Goal: Task Accomplishment & Management: Complete application form

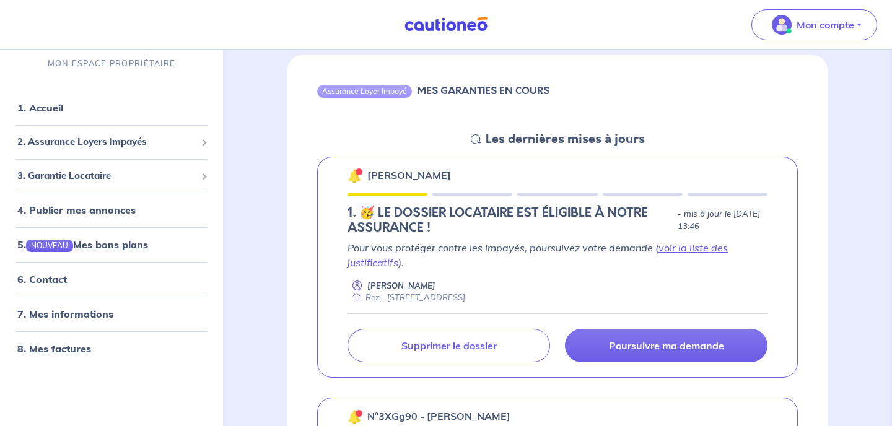
scroll to position [122, 0]
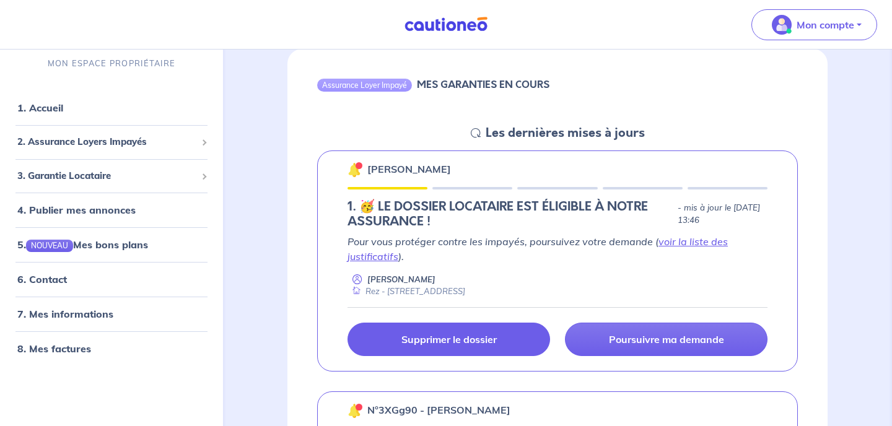
click at [457, 339] on p "Supprimer le dossier" at bounding box center [448, 339] width 95 height 12
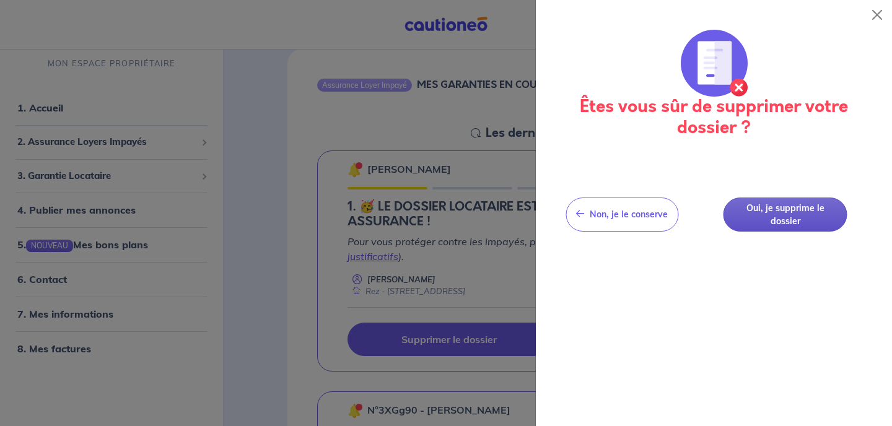
click at [773, 214] on button "Oui, je supprime le dossier" at bounding box center [786, 215] width 124 height 34
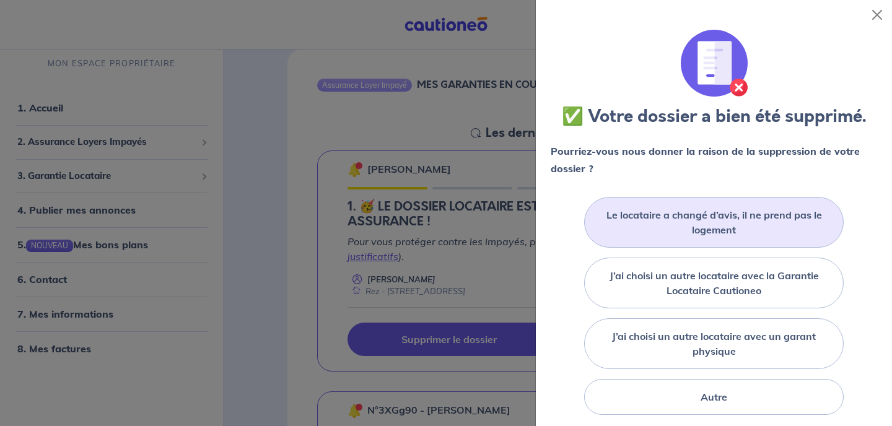
click at [659, 214] on label "Le locataire a changé d’avis, il ne prend pas le logement" at bounding box center [714, 223] width 229 height 30
click at [0, 0] on input "Le locataire a changé d’avis, il ne prend pas le logement" at bounding box center [0, 0] width 0 height 0
click at [703, 225] on label "Le locataire a changé d’avis, il ne prend pas le logement" at bounding box center [714, 223] width 229 height 30
click at [0, 0] on input "Le locataire a changé d’avis, il ne prend pas le logement" at bounding box center [0, 0] width 0 height 0
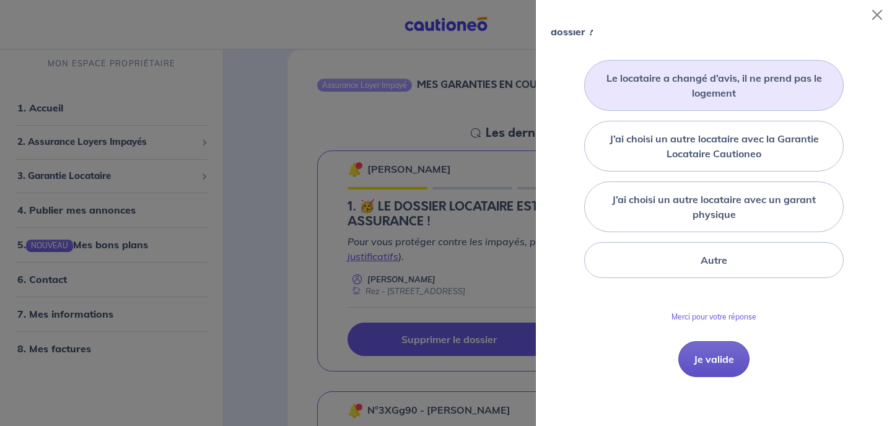
click at [709, 361] on button "Je valide" at bounding box center [713, 359] width 71 height 36
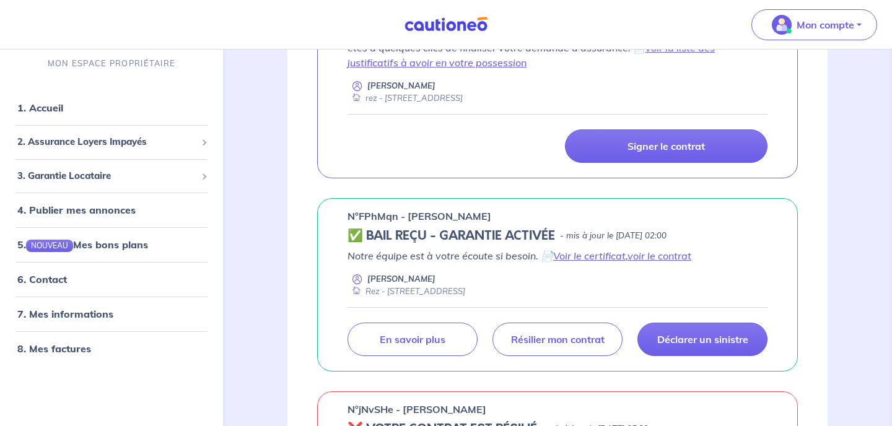
scroll to position [563, 0]
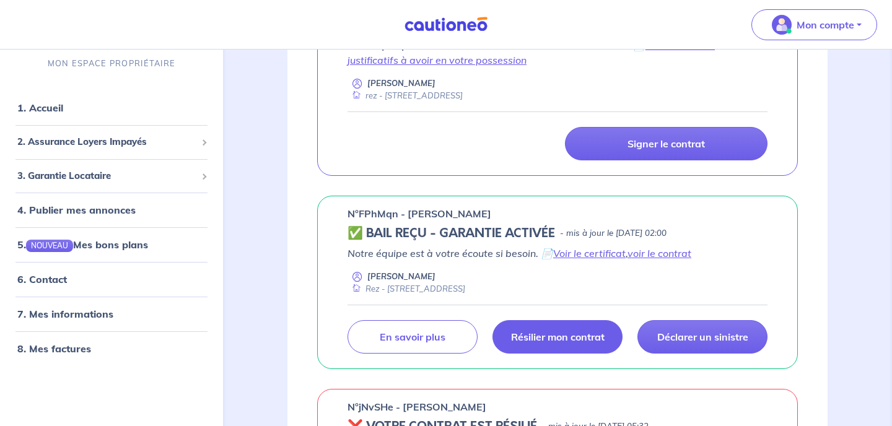
click at [531, 343] on p "Résilier mon contrat" at bounding box center [558, 337] width 94 height 12
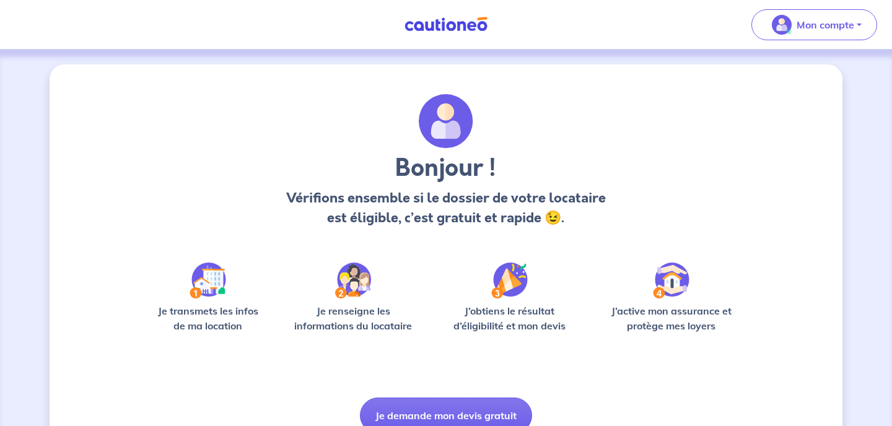
scroll to position [57, 0]
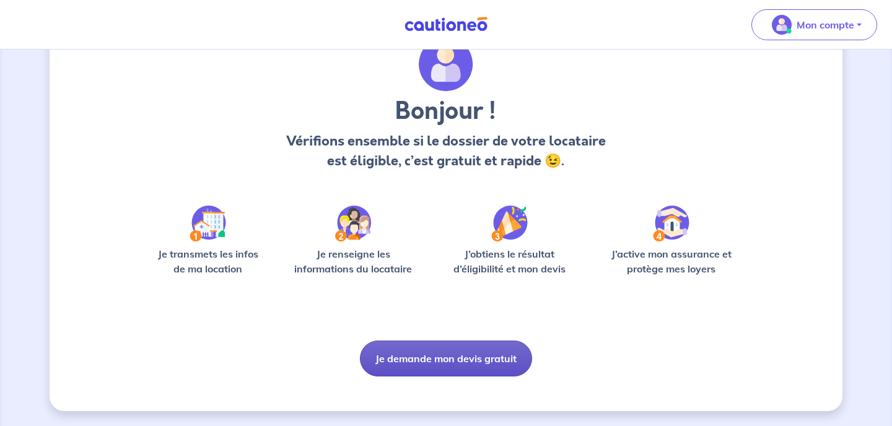
click at [452, 357] on button "Je demande mon devis gratuit" at bounding box center [446, 359] width 172 height 36
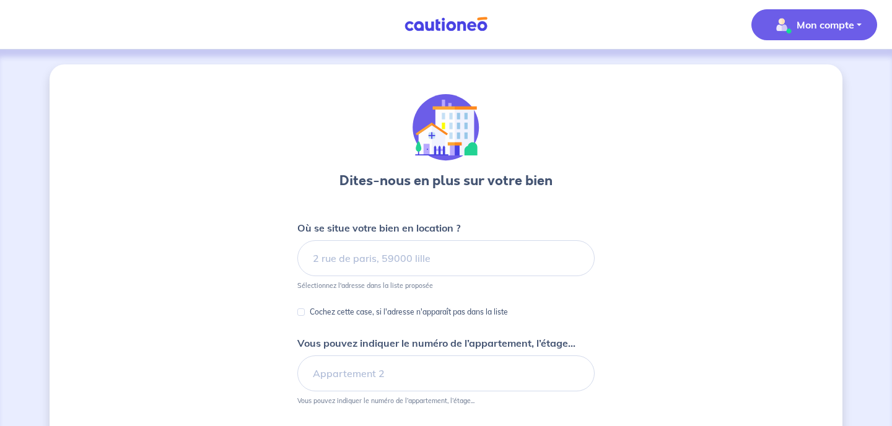
click at [792, 27] on span "Mon compte" at bounding box center [810, 25] width 87 height 20
click at [786, 74] on link "Mes informations" at bounding box center [802, 77] width 100 height 20
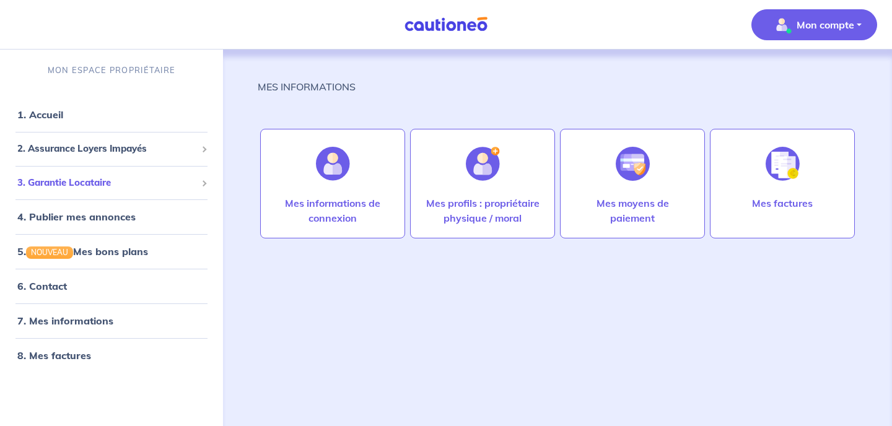
click at [89, 183] on span "3. Garantie Locataire" at bounding box center [106, 183] width 179 height 14
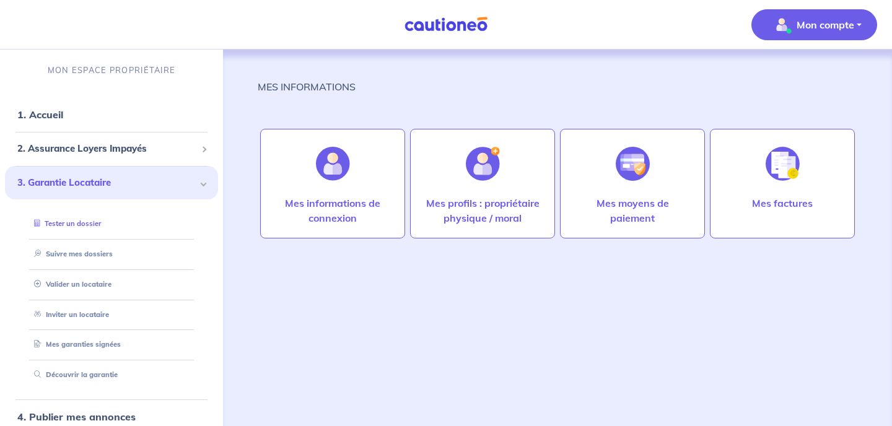
click at [83, 224] on link "Tester un dossier" at bounding box center [65, 223] width 72 height 9
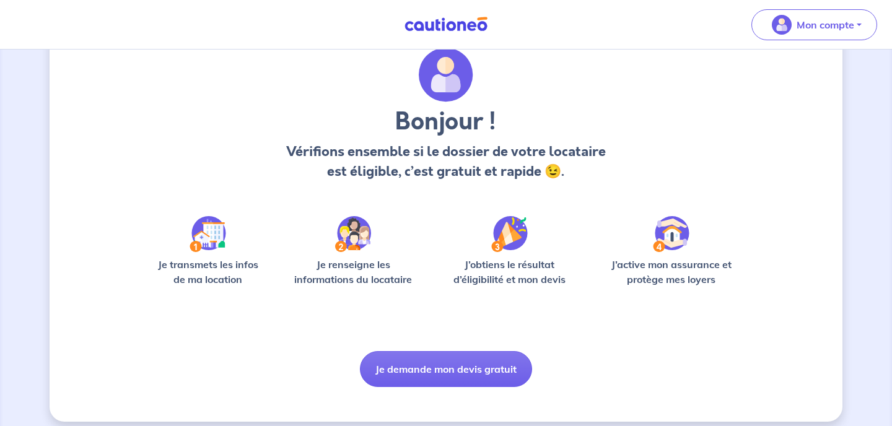
scroll to position [57, 0]
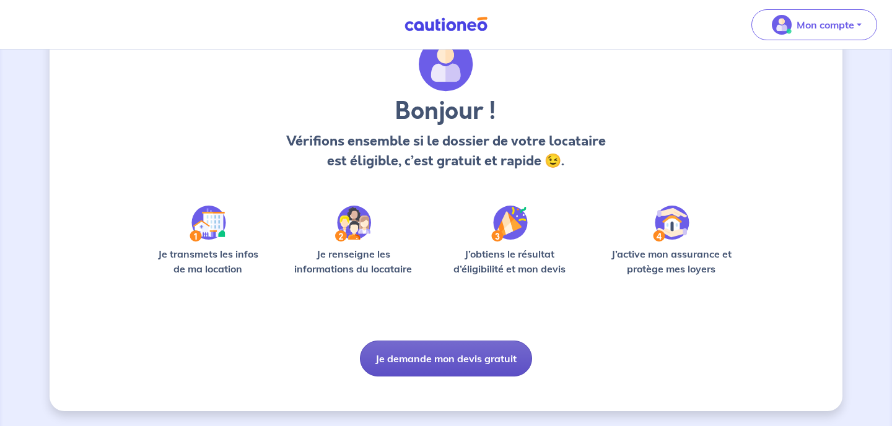
click at [417, 359] on button "Je demande mon devis gratuit" at bounding box center [446, 359] width 172 height 36
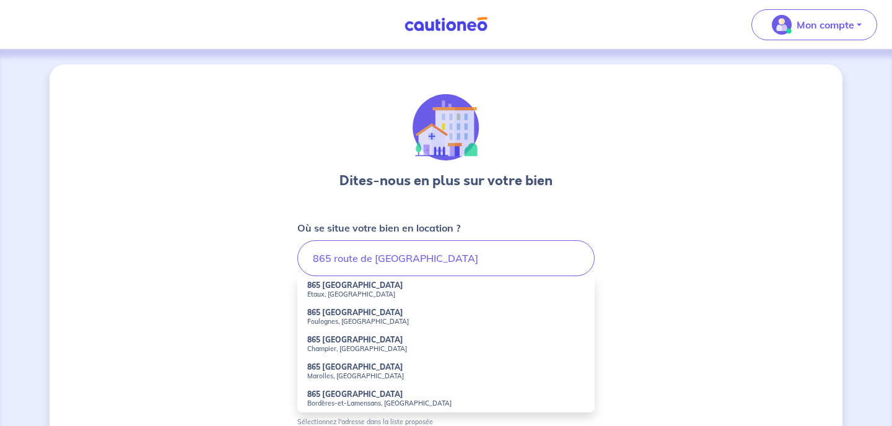
click at [338, 290] on small "Etaux, France" at bounding box center [446, 294] width 278 height 9
type input "865 Route de la Chapelle, Etaux, France"
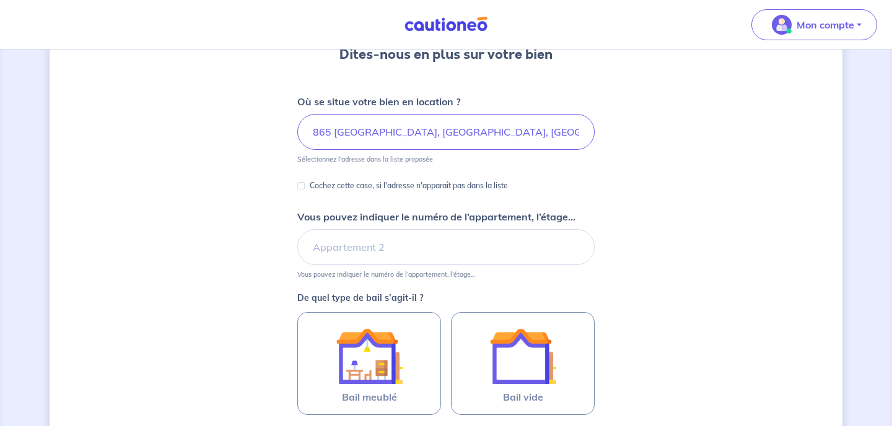
scroll to position [129, 0]
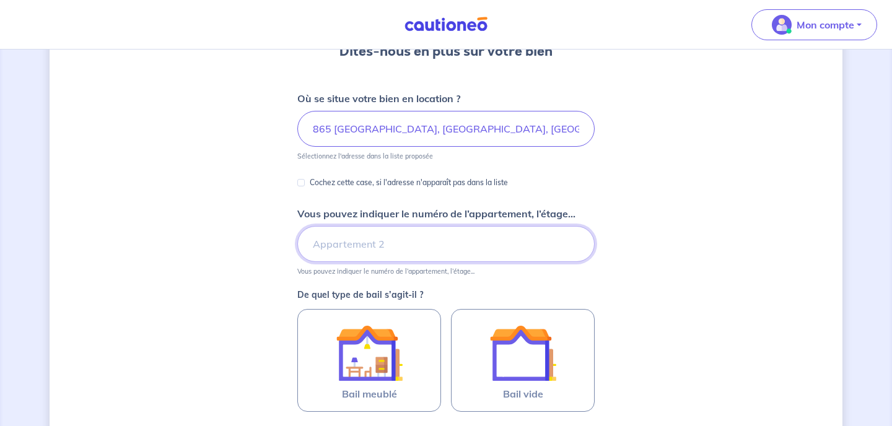
click at [350, 247] on input "Vous pouvez indiquer le numéro de l’appartement, l’étage..." at bounding box center [445, 244] width 297 height 36
type input "rez"
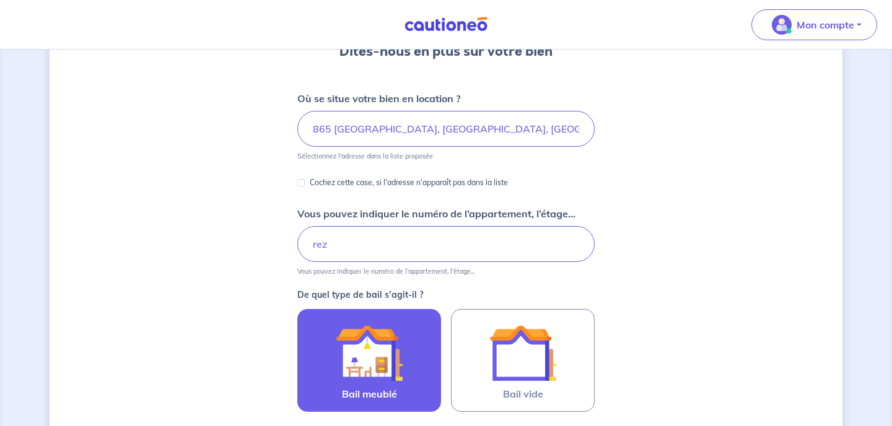
click at [370, 362] on img at bounding box center [369, 353] width 67 height 67
click at [0, 0] on input "Bail meublé" at bounding box center [0, 0] width 0 height 0
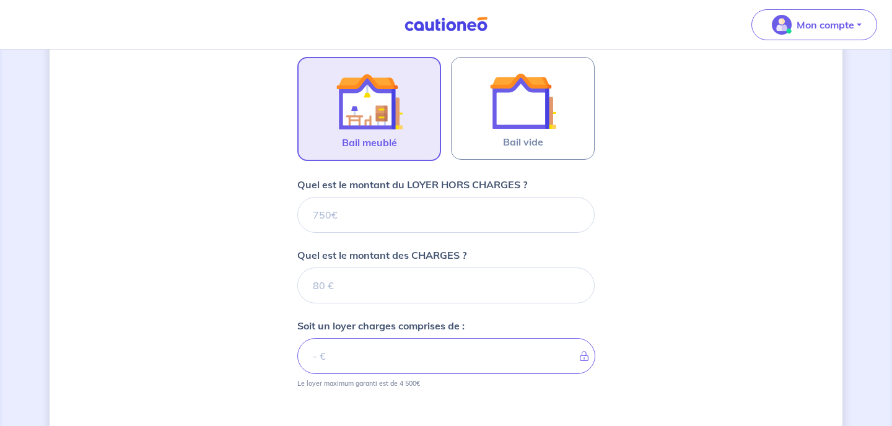
click at [209, 313] on div "Dites-nous en plus sur votre bien Où se situe votre bien en location ? 865 Rout…" at bounding box center [446, 121] width 793 height 876
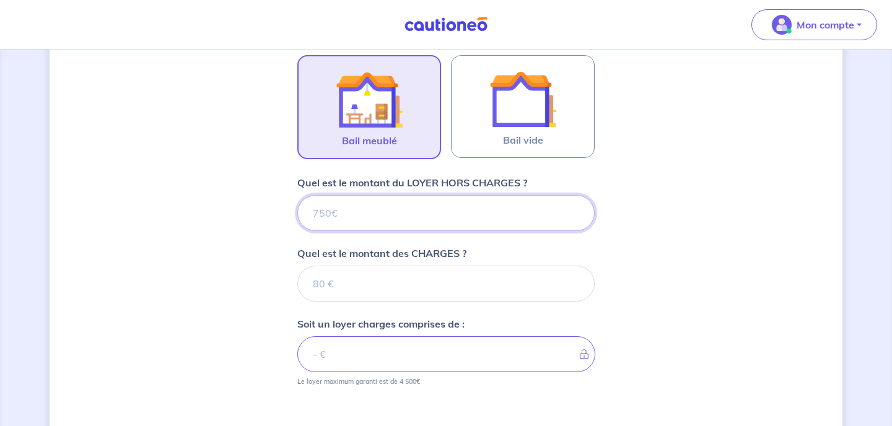
click at [357, 212] on input "Quel est le montant du LOYER HORS CHARGES ?" at bounding box center [445, 213] width 297 height 36
type input "945"
type input "940"
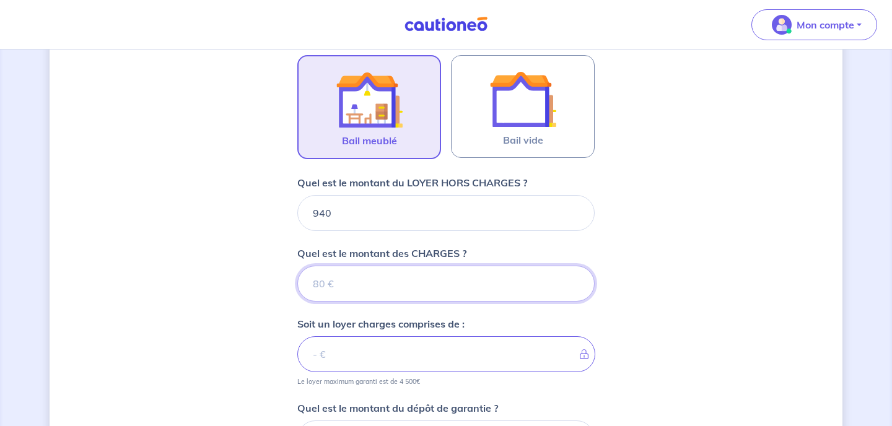
click at [331, 289] on input "Quel est le montant des CHARGES ?" at bounding box center [445, 284] width 297 height 36
type input "1"
type input "941"
type input "100"
type input "1040"
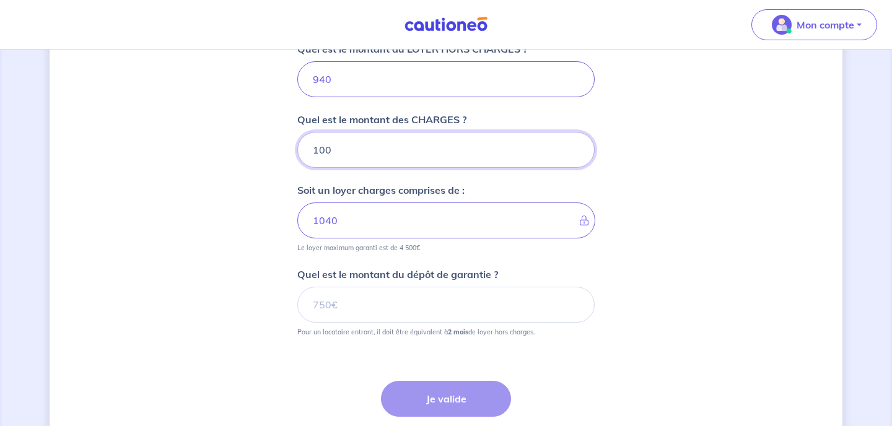
scroll to position [519, 0]
type input "100"
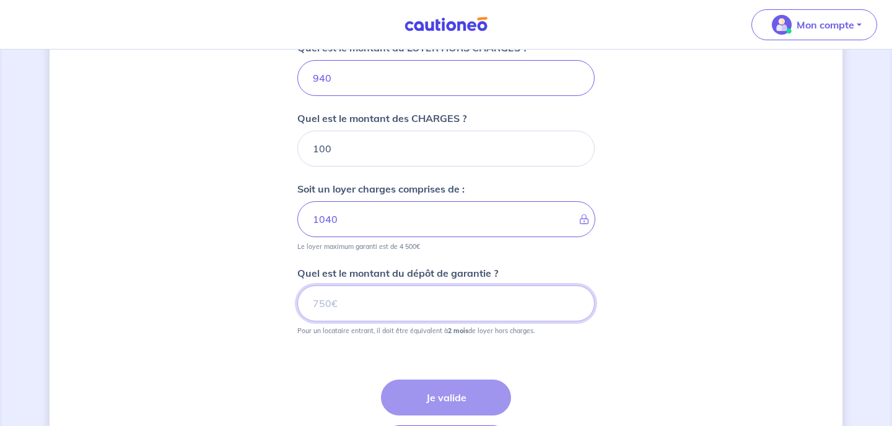
click at [371, 308] on input "Quel est le montant du dépôt de garantie ?" at bounding box center [445, 304] width 297 height 36
type input "1880"
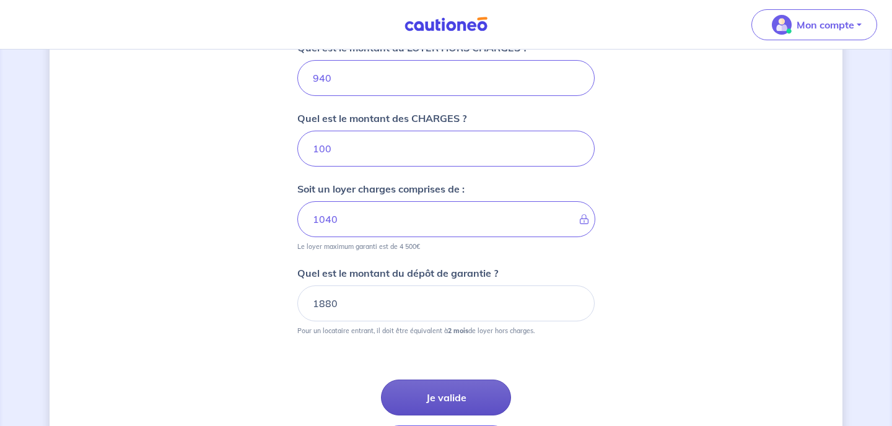
click at [427, 399] on button "Je valide" at bounding box center [446, 398] width 130 height 36
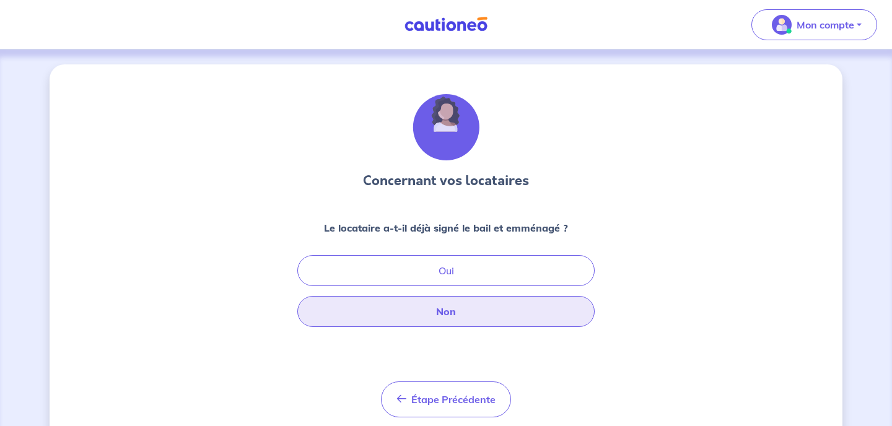
click at [424, 315] on button "Non" at bounding box center [445, 311] width 297 height 31
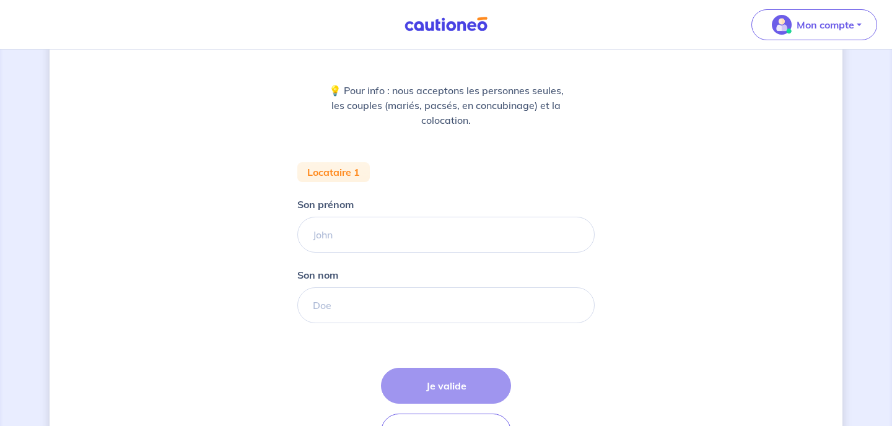
scroll to position [144, 0]
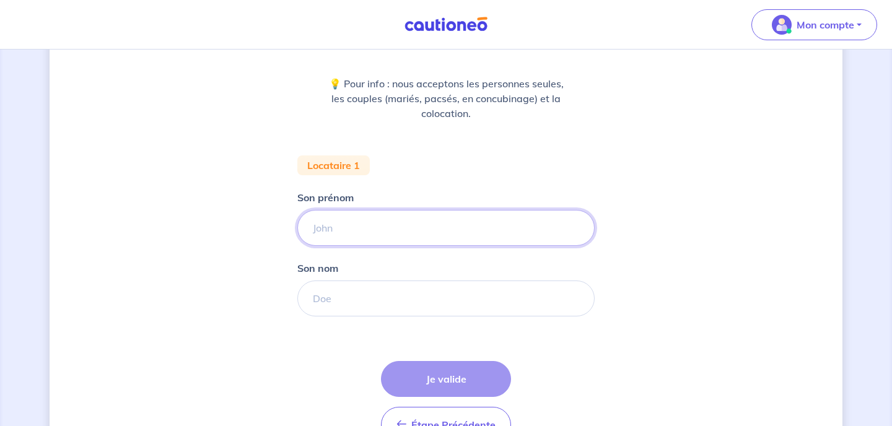
click at [409, 225] on input "Son prénom" at bounding box center [445, 228] width 297 height 36
type input "d"
type input "DELAMOTTE"
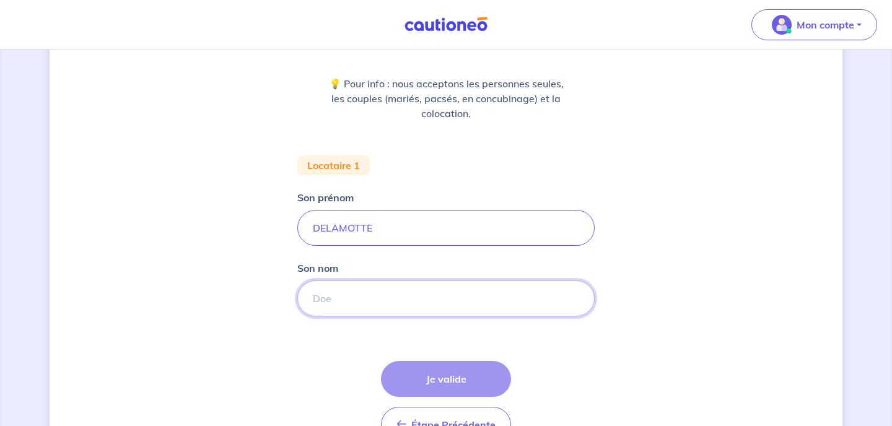
click at [333, 305] on input "Son nom" at bounding box center [445, 299] width 297 height 36
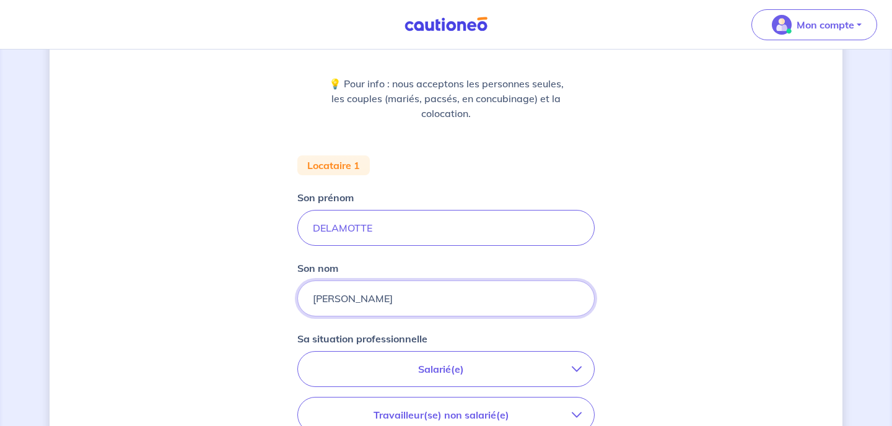
type input "Caroline"
click at [416, 371] on p "Salarié(e)" at bounding box center [440, 369] width 261 height 15
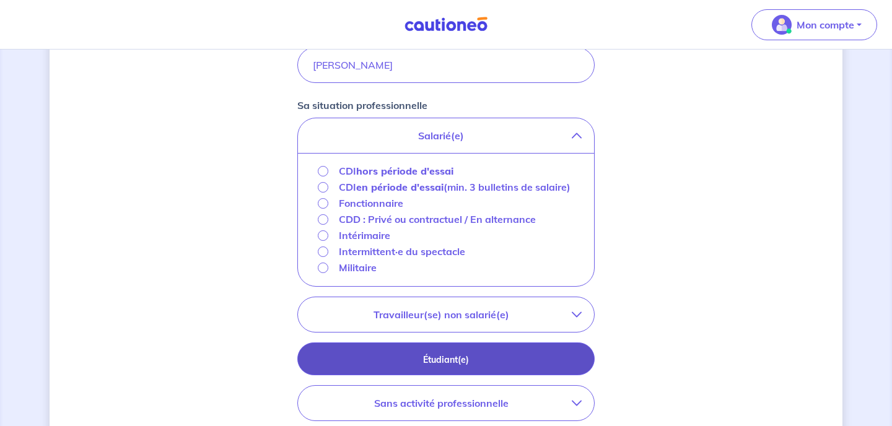
scroll to position [383, 0]
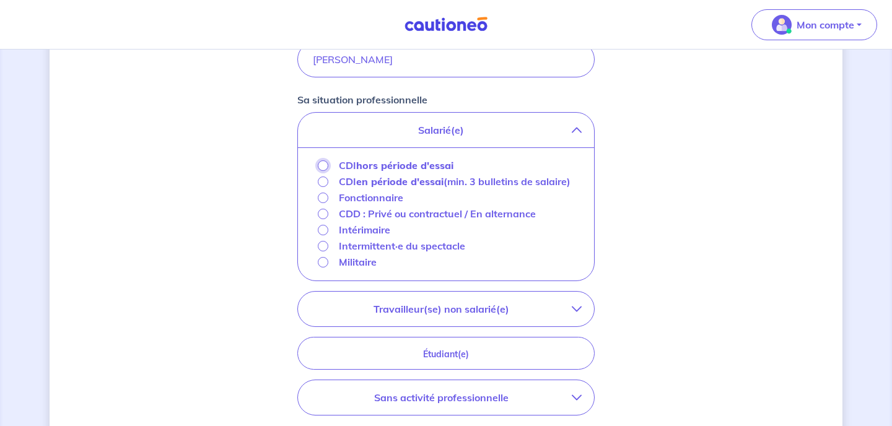
click at [322, 165] on input "CDI hors période d'essai" at bounding box center [323, 165] width 11 height 11
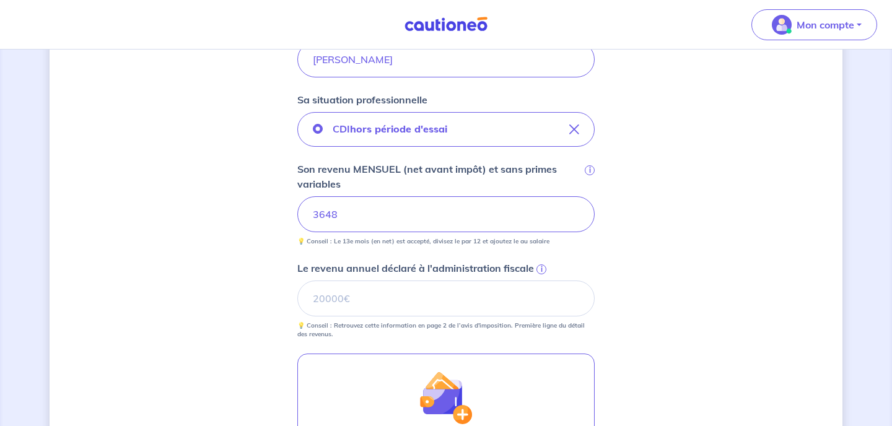
click at [735, 259] on div "Concernant vos locataires 💡 Pour info : nous acceptons les personnes seules, le…" at bounding box center [446, 165] width 793 height 968
click at [375, 297] on input "Le revenu annuel déclaré à l'administration fiscale i" at bounding box center [445, 299] width 297 height 36
click at [375, 303] on input "Le revenu annuel déclaré à l'administration fiscale i" at bounding box center [445, 299] width 297 height 36
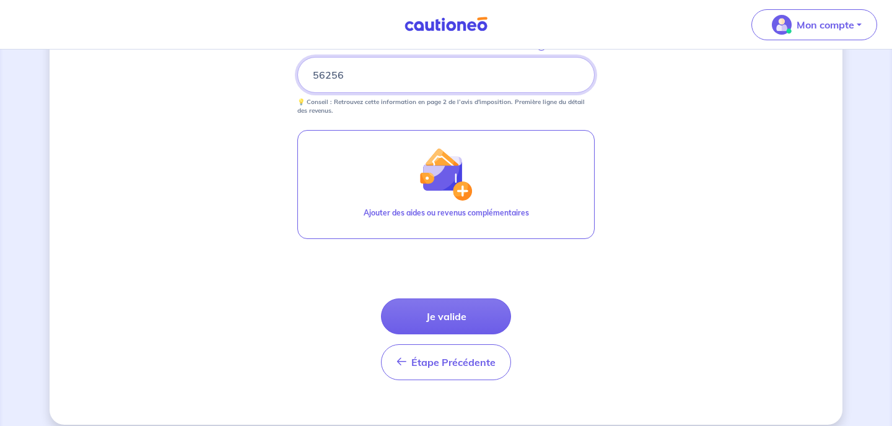
scroll to position [621, 0]
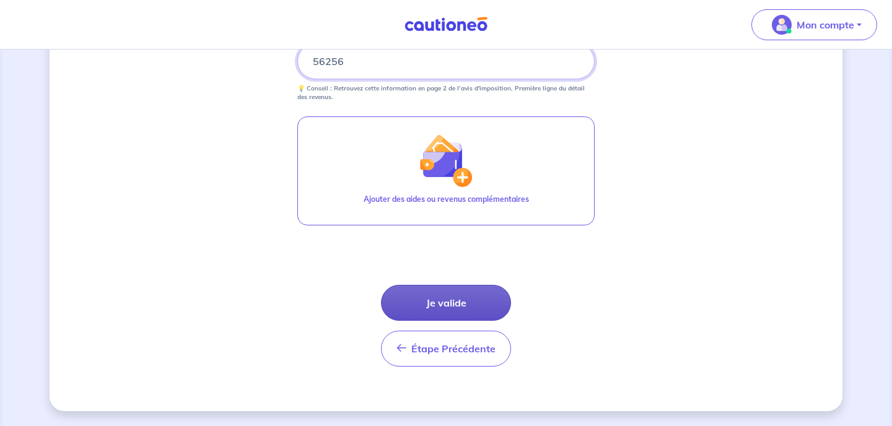
type input "56256"
click at [445, 299] on button "Je valide" at bounding box center [446, 303] width 130 height 36
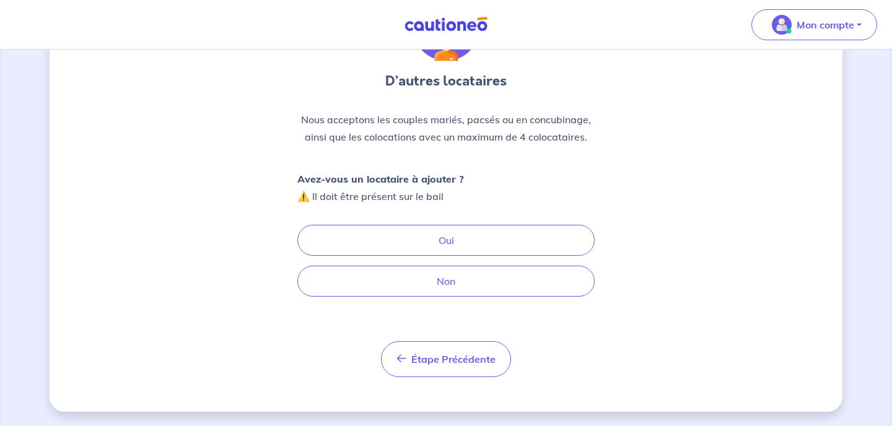
scroll to position [100, 0]
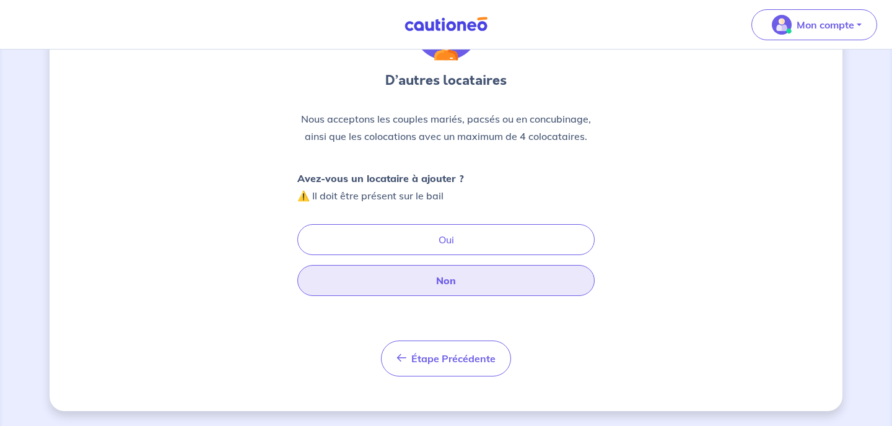
click at [458, 282] on button "Non" at bounding box center [445, 280] width 297 height 31
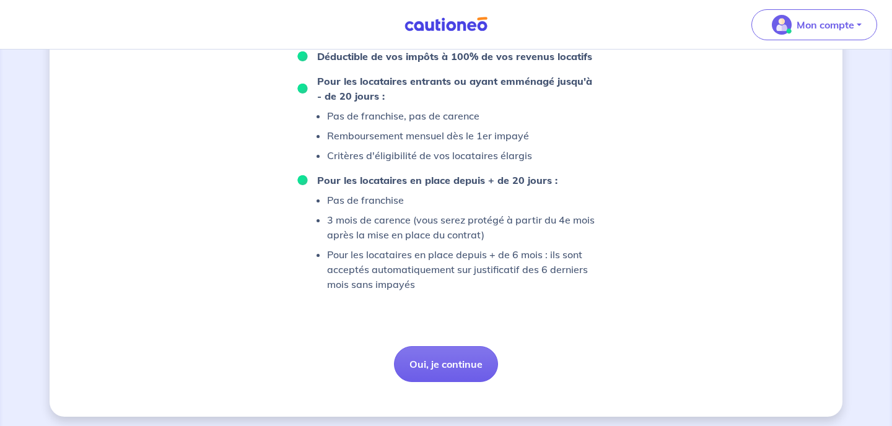
scroll to position [868, 0]
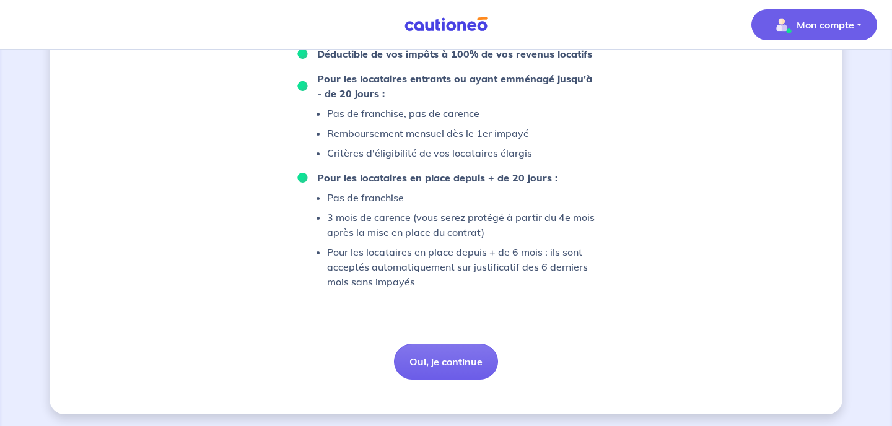
click at [802, 17] on p "Mon compte" at bounding box center [826, 24] width 58 height 15
click at [783, 76] on link "Mes informations" at bounding box center [802, 77] width 100 height 20
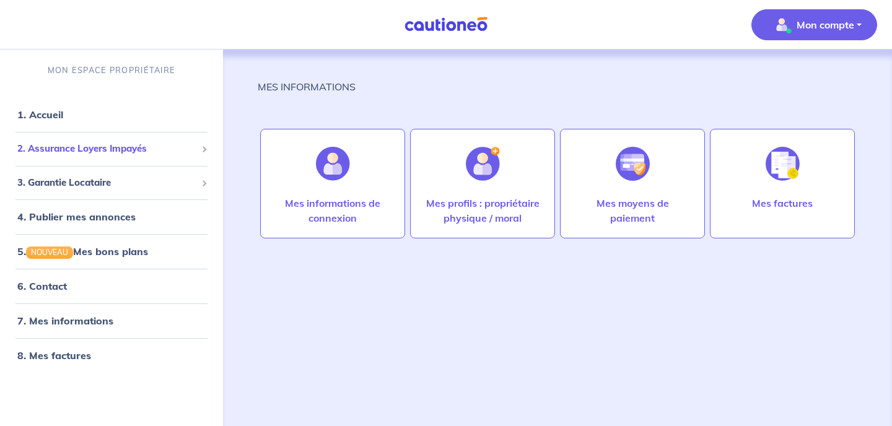
click at [106, 145] on span "2. Assurance Loyers Impayés" at bounding box center [106, 149] width 179 height 14
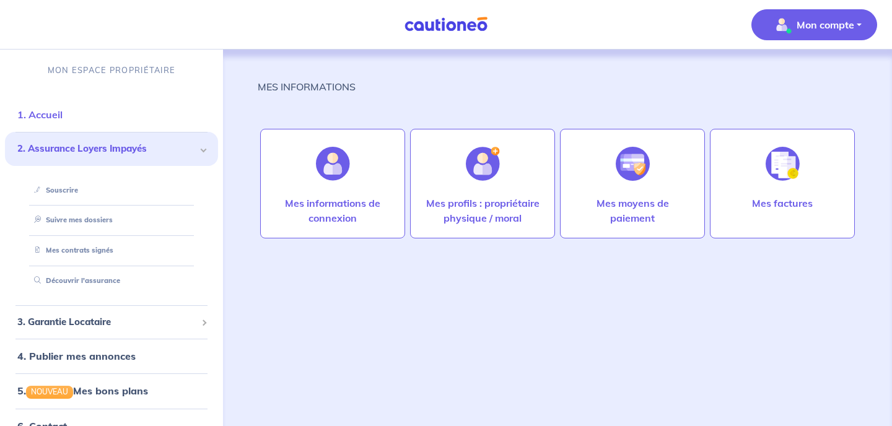
click at [32, 113] on link "1. Accueil" at bounding box center [39, 114] width 45 height 12
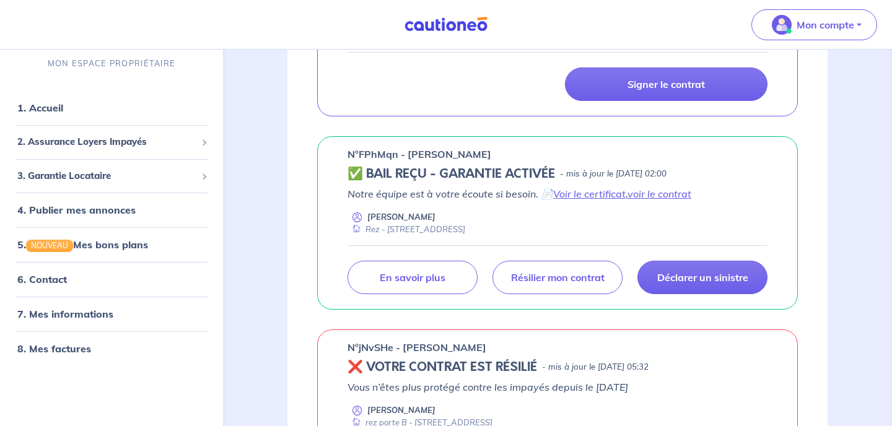
scroll to position [637, 0]
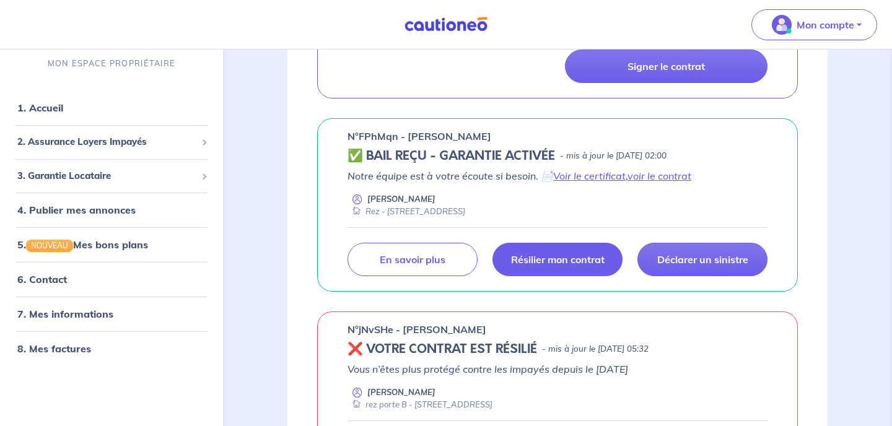
click at [569, 266] on p "Résilier mon contrat" at bounding box center [558, 259] width 94 height 12
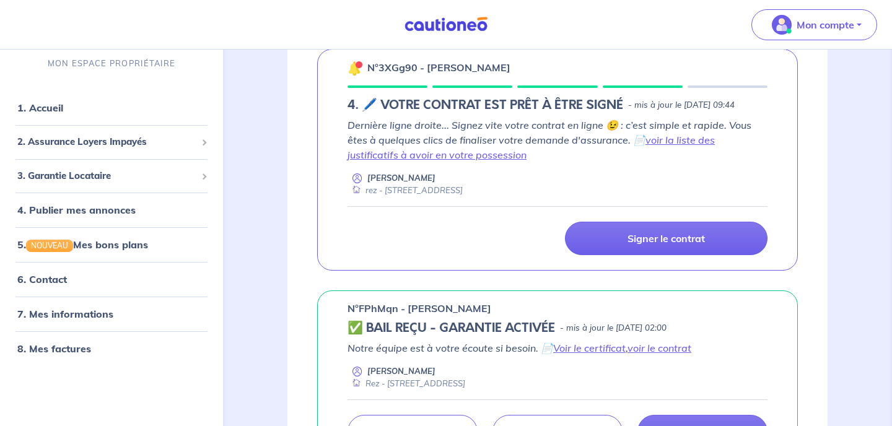
scroll to position [462, 0]
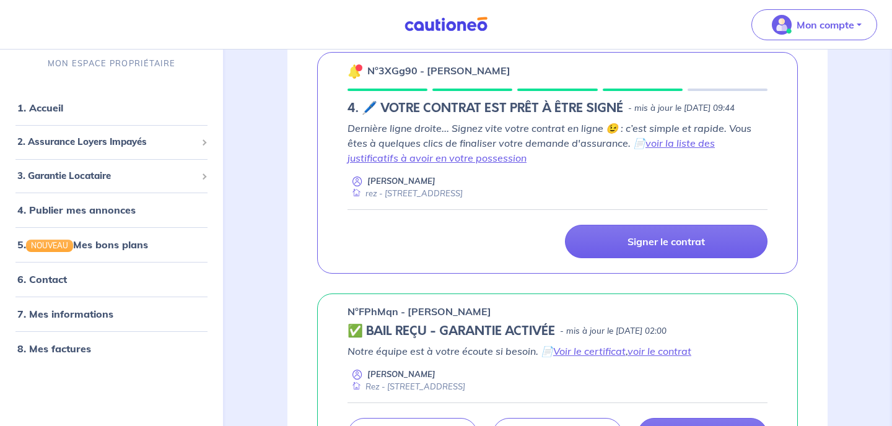
drag, startPoint x: 522, startPoint y: 72, endPoint x: 425, endPoint y: 73, distance: 96.7
click at [424, 73] on div "n°3XGg90 - [PERSON_NAME]" at bounding box center [558, 71] width 420 height 16
copy p "Blandine Flament"
click at [55, 284] on link "6. Contact" at bounding box center [41, 279] width 48 height 12
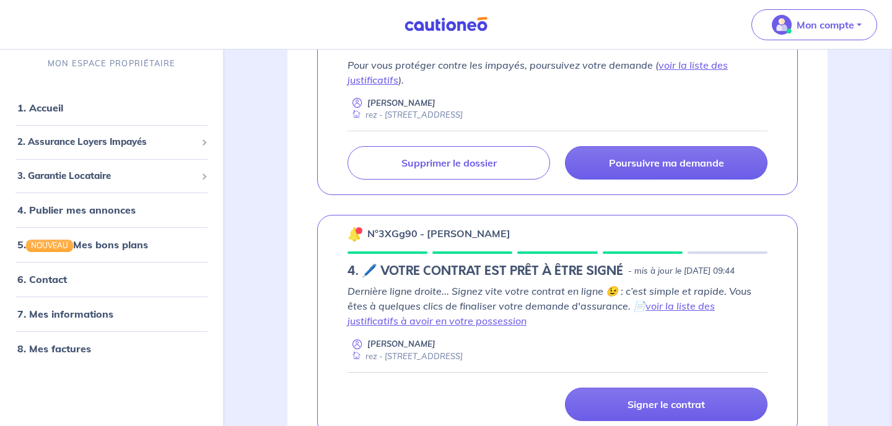
scroll to position [300, 0]
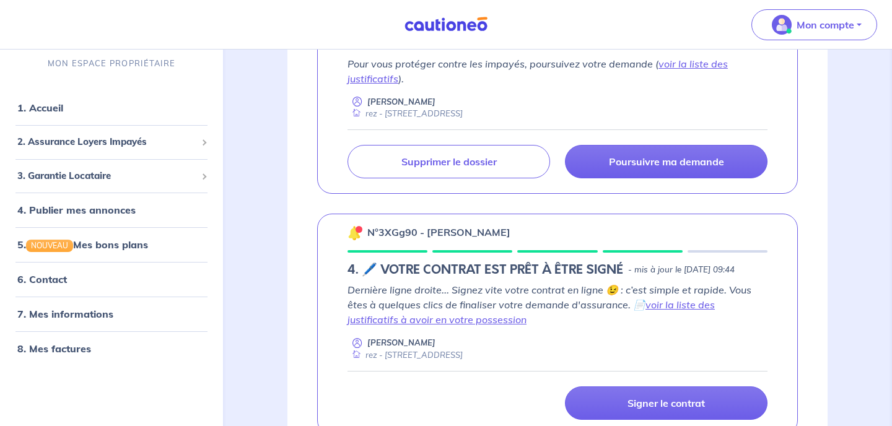
click at [511, 232] on div "n°3XGg90 - [PERSON_NAME]" at bounding box center [558, 232] width 420 height 16
drag, startPoint x: 511, startPoint y: 232, endPoint x: 367, endPoint y: 239, distance: 143.9
click at [367, 239] on div "n°3XGg90 - [PERSON_NAME]" at bounding box center [558, 232] width 420 height 16
copy p "n°3XGg90 - [PERSON_NAME]"
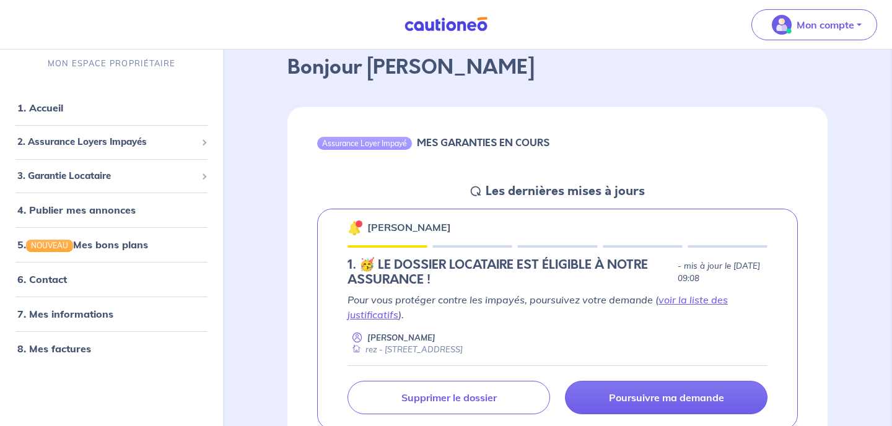
scroll to position [61, 0]
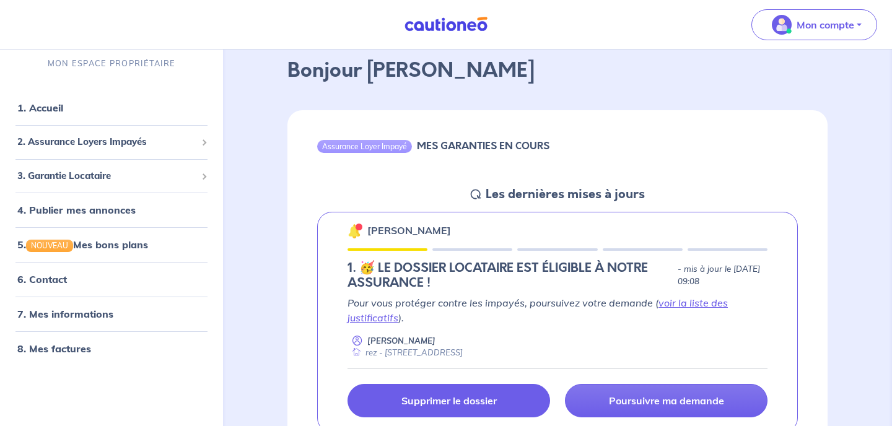
click at [473, 397] on p "Supprimer le dossier" at bounding box center [448, 401] width 95 height 12
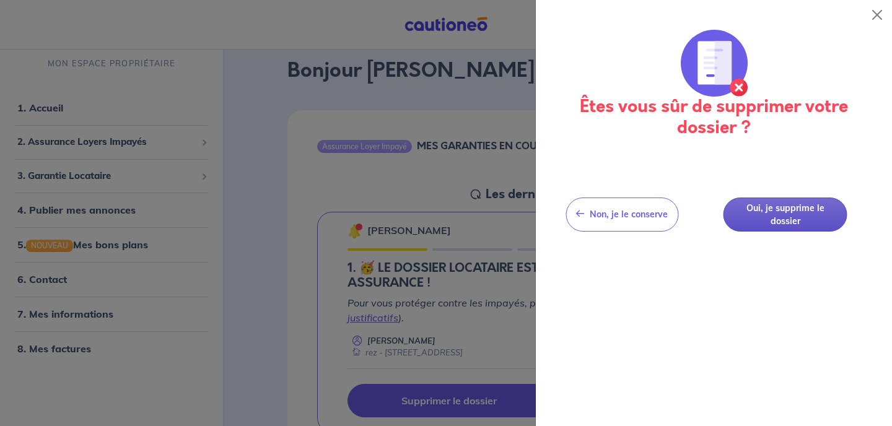
click at [789, 209] on button "Oui, je supprime le dossier" at bounding box center [786, 215] width 124 height 34
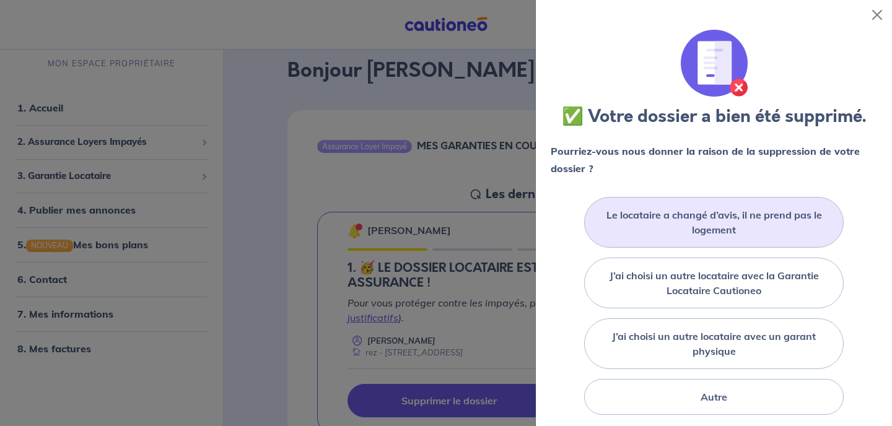
click at [769, 219] on label "Le locataire a changé d’avis, il ne prend pas le logement" at bounding box center [714, 223] width 229 height 30
click at [0, 0] on input "Le locataire a changé d’avis, il ne prend pas le logement" at bounding box center [0, 0] width 0 height 0
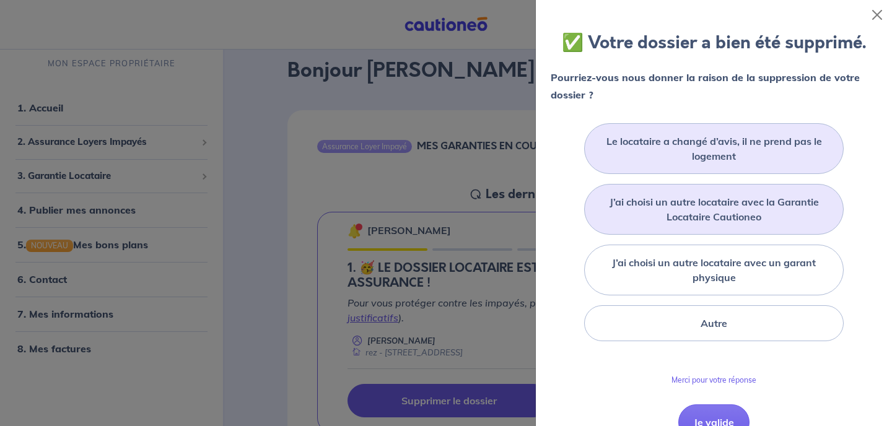
scroll to position [226, 0]
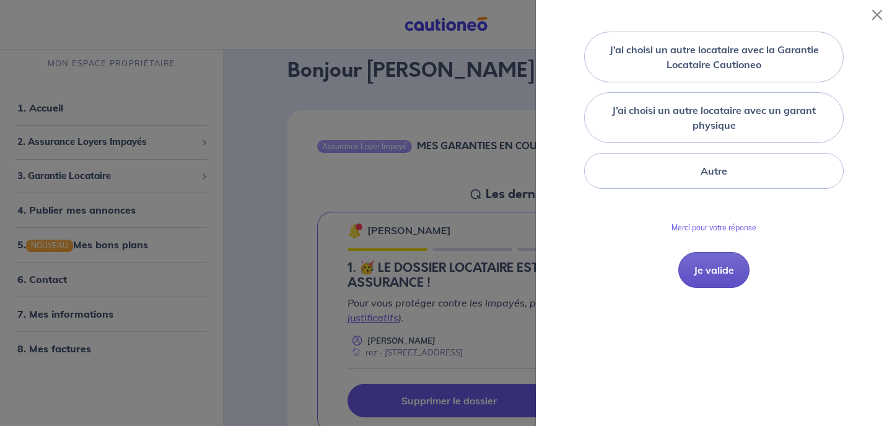
click at [701, 274] on button "Je valide" at bounding box center [713, 270] width 71 height 36
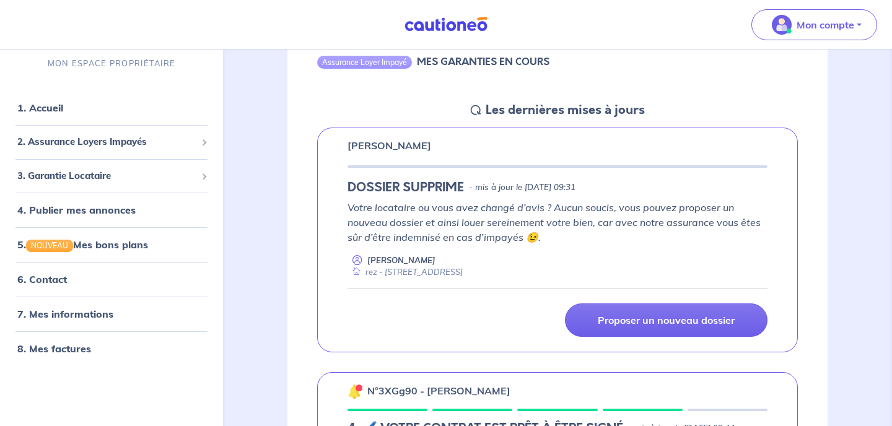
scroll to position [144, 0]
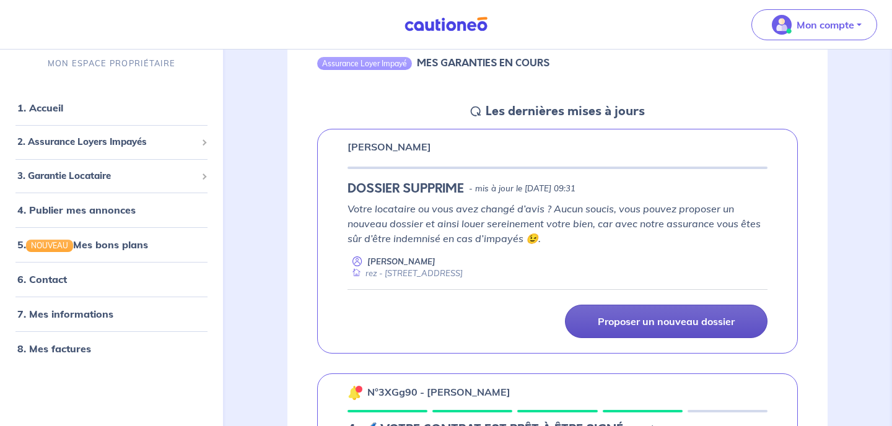
click at [642, 322] on p "Proposer un nouveau dossier" at bounding box center [666, 321] width 137 height 12
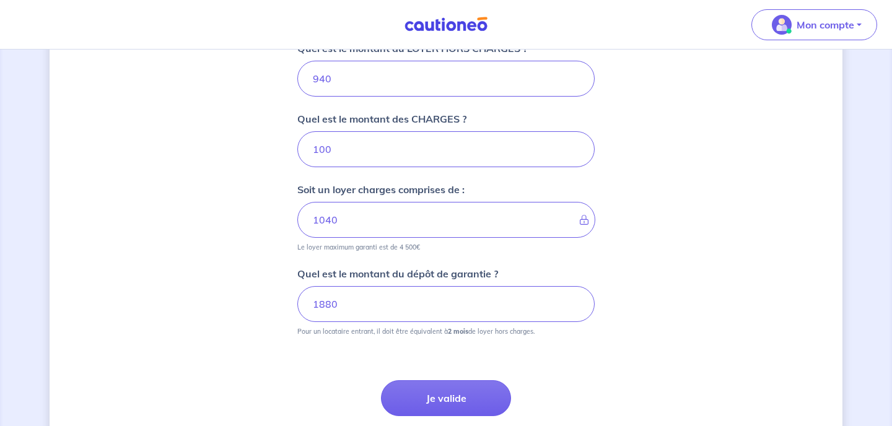
scroll to position [613, 0]
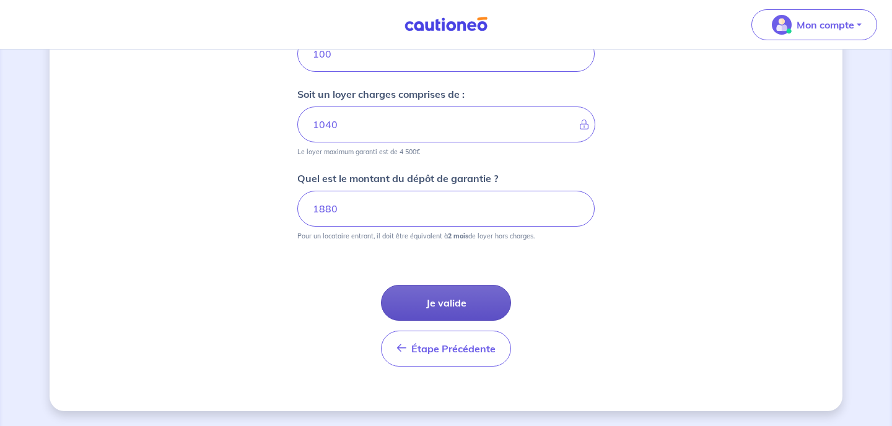
click at [460, 304] on button "Je valide" at bounding box center [446, 303] width 130 height 36
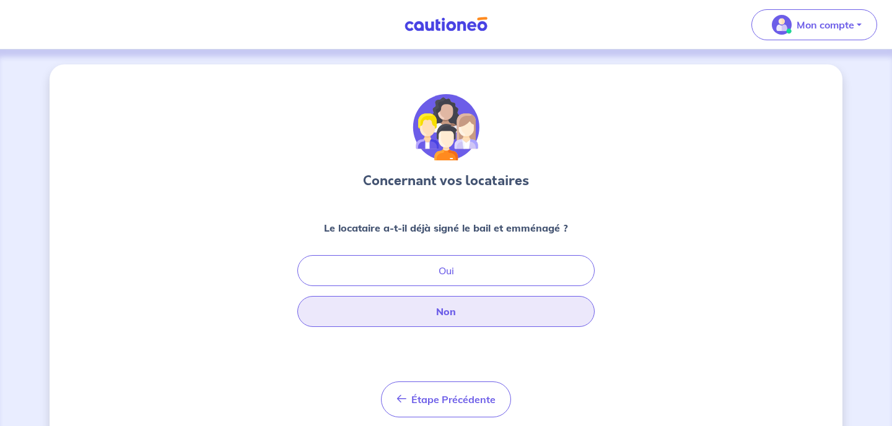
click at [461, 310] on button "Non" at bounding box center [445, 311] width 297 height 31
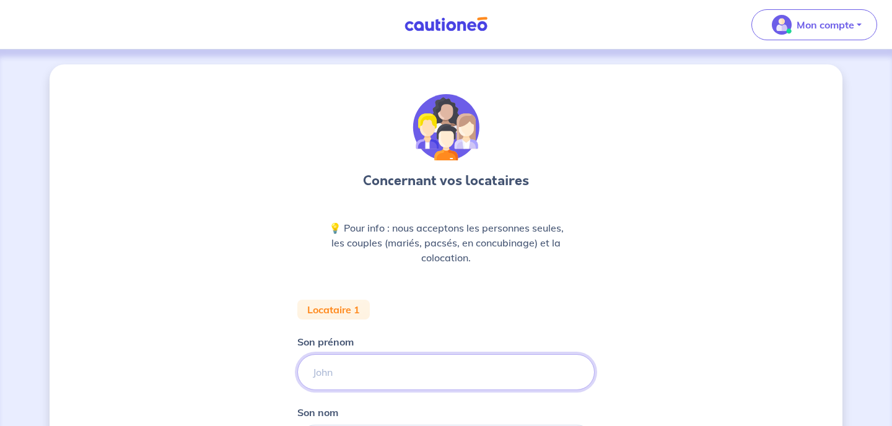
click at [380, 360] on input "Son prénom" at bounding box center [445, 372] width 297 height 36
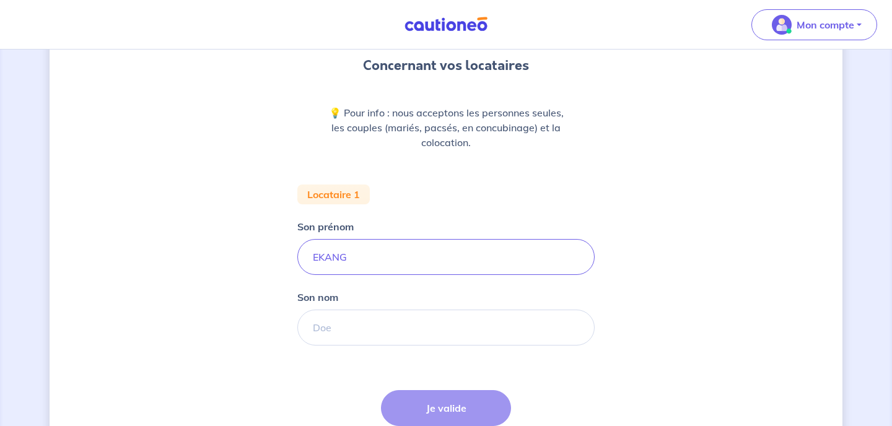
scroll to position [119, 0]
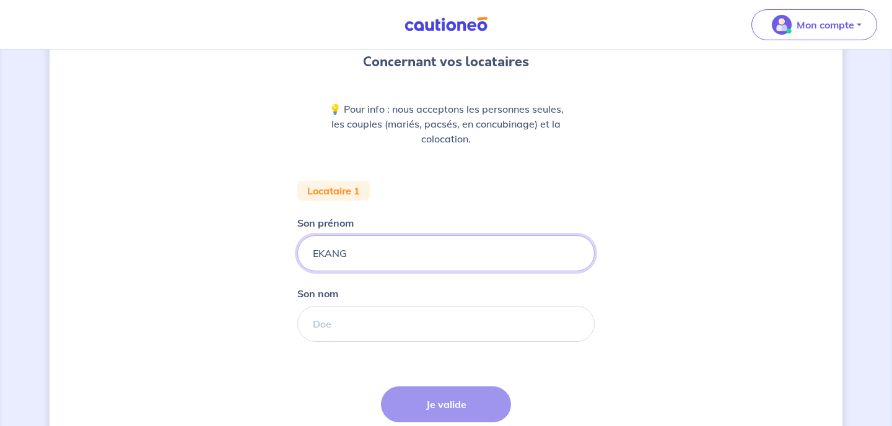
drag, startPoint x: 372, startPoint y: 253, endPoint x: 281, endPoint y: 252, distance: 91.1
click at [281, 252] on div "Concernant vos locataires 💡 Pour info : nous acceptons les personnes seules, le…" at bounding box center [446, 228] width 793 height 567
type input "Esther"
click at [337, 329] on input "Son nom" at bounding box center [445, 324] width 297 height 36
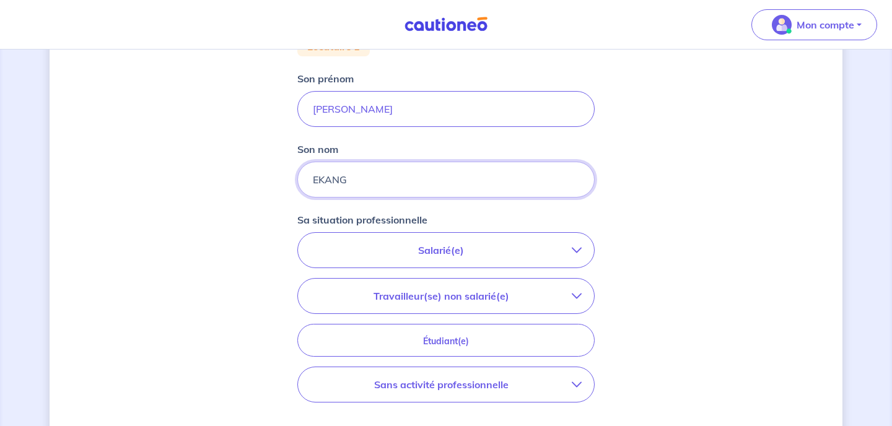
scroll to position [278, 0]
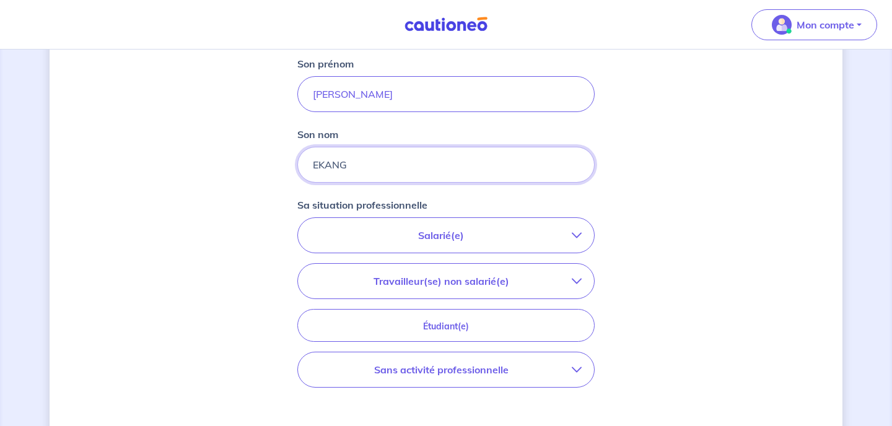
type input "EKANG"
click at [463, 233] on p "Salarié(e)" at bounding box center [440, 235] width 261 height 15
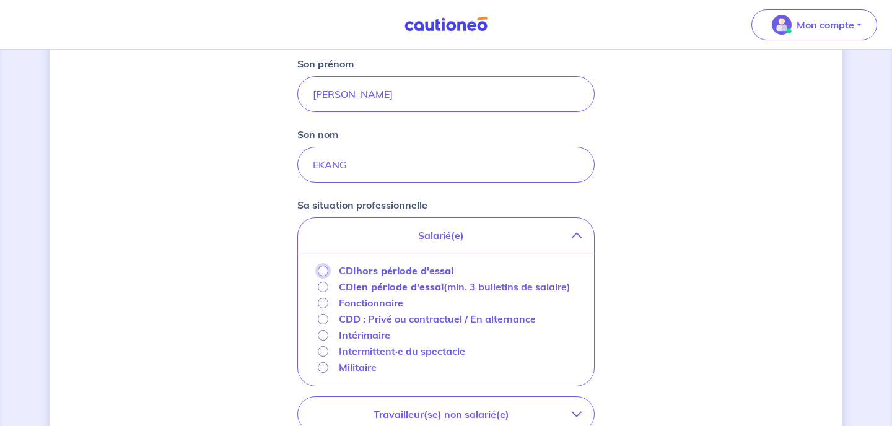
click at [324, 271] on input "CDI hors période d'essai" at bounding box center [323, 271] width 11 height 11
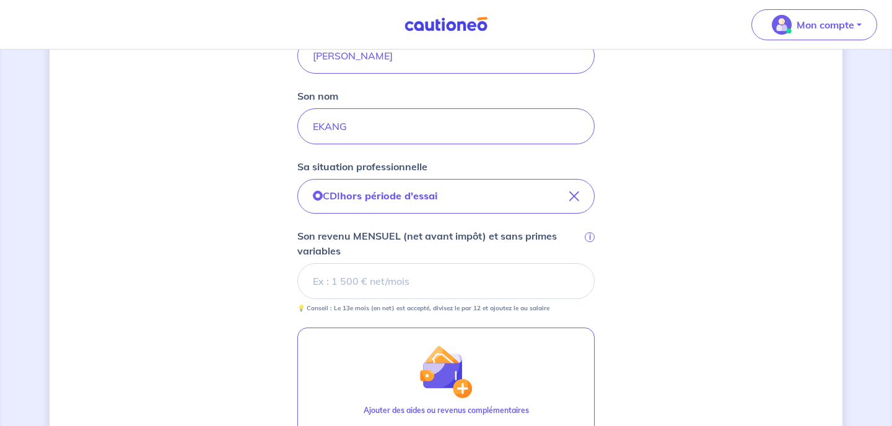
scroll to position [315, 0]
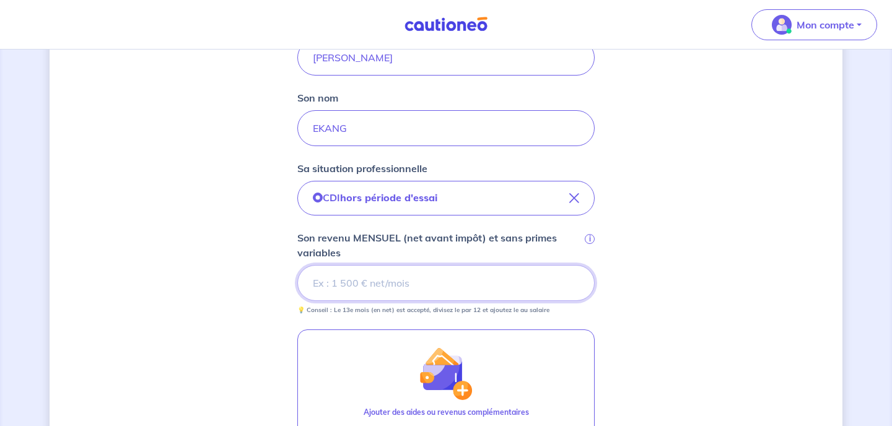
click at [360, 269] on input "Son revenu MENSUEL (net avant impôt) et sans primes variables i" at bounding box center [445, 283] width 297 height 36
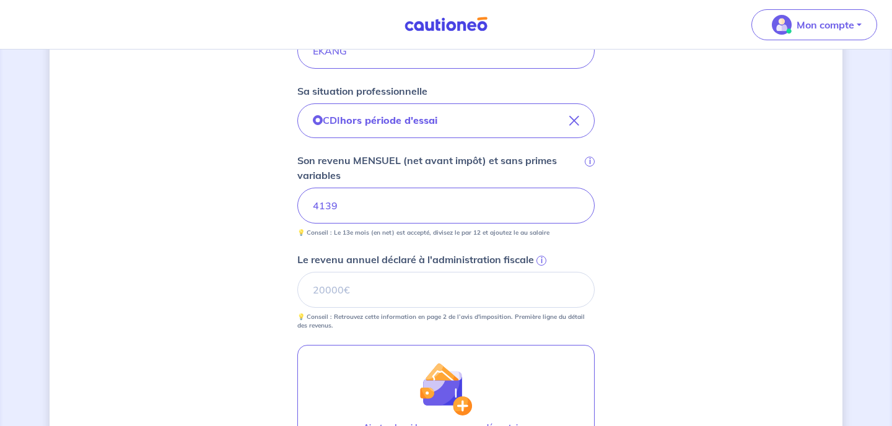
scroll to position [395, 0]
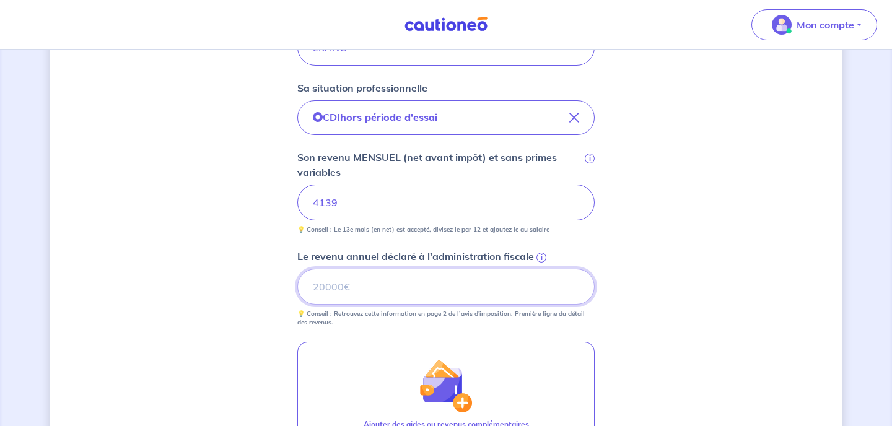
click at [392, 287] on input "Le revenu annuel déclaré à l'administration fiscale i" at bounding box center [445, 287] width 297 height 36
type input "58133"
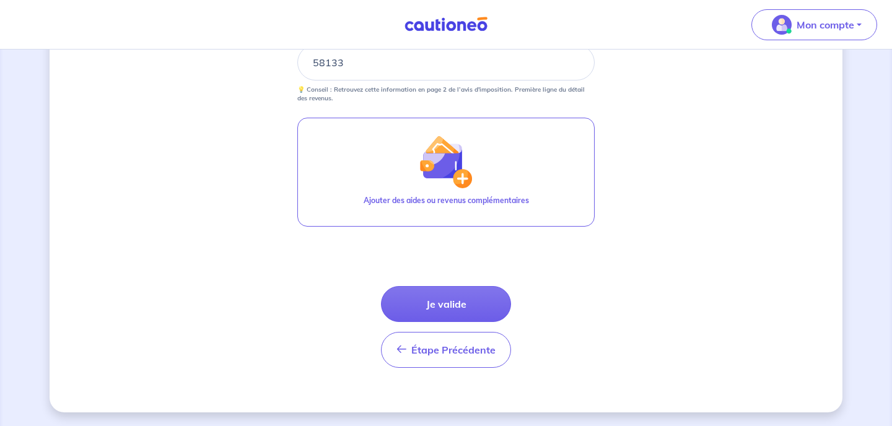
scroll to position [621, 0]
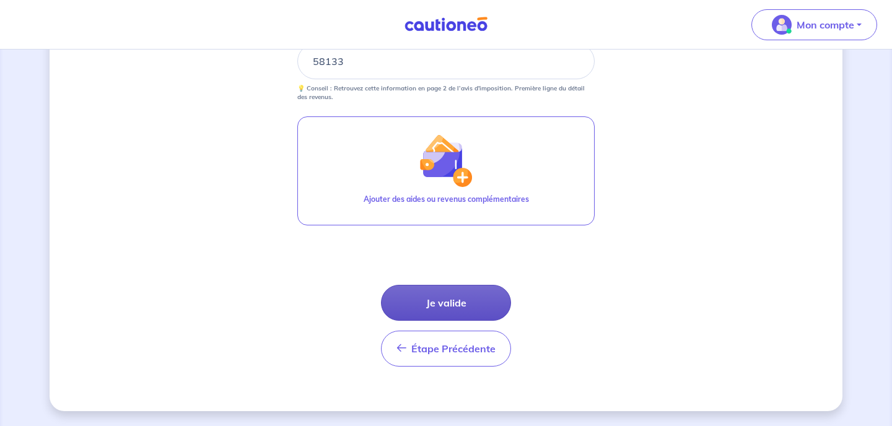
click at [476, 299] on button "Je valide" at bounding box center [446, 303] width 130 height 36
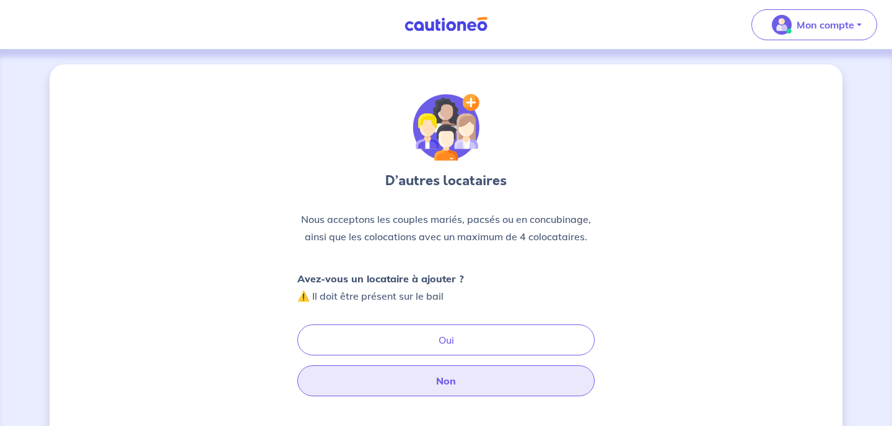
click at [429, 382] on button "Non" at bounding box center [445, 381] width 297 height 31
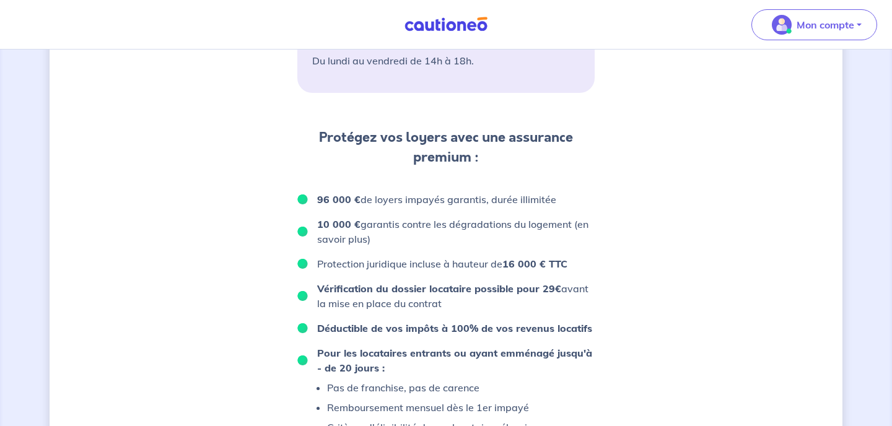
scroll to position [596, 0]
